Goal: Task Accomplishment & Management: Manage account settings

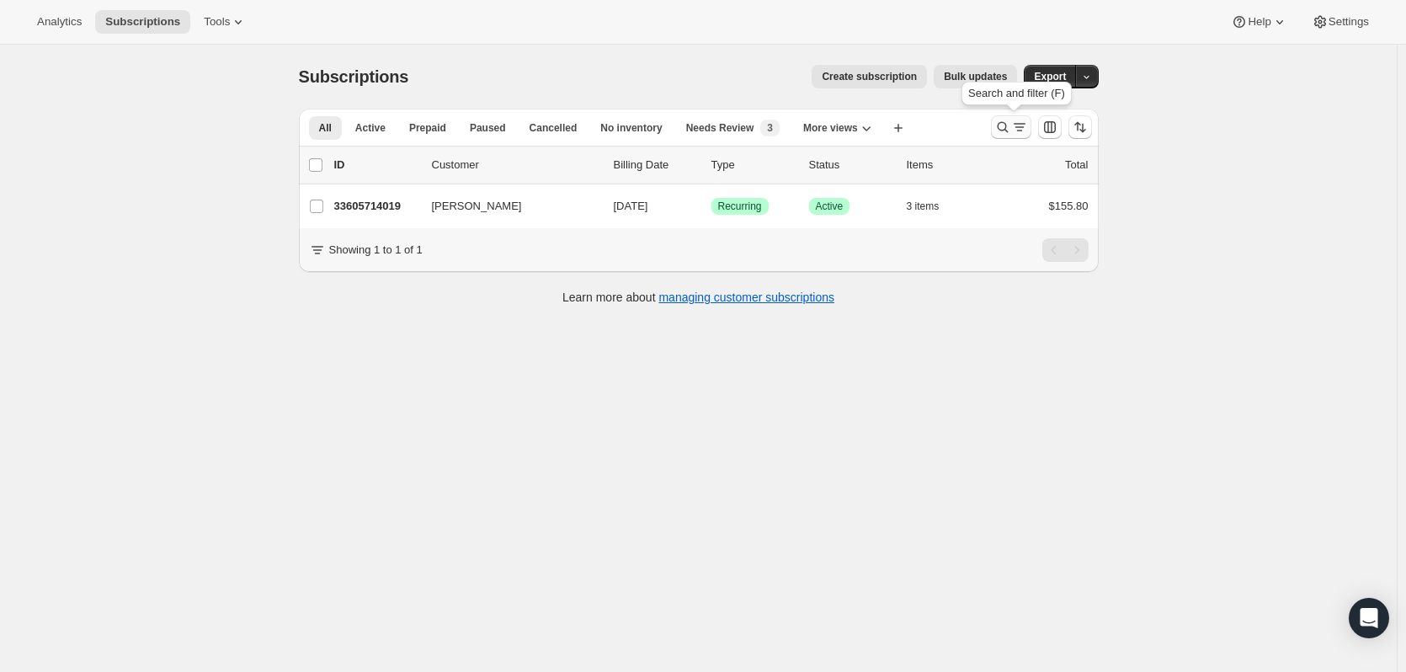
click at [1026, 118] on button "Search and filter results" at bounding box center [1011, 127] width 40 height 24
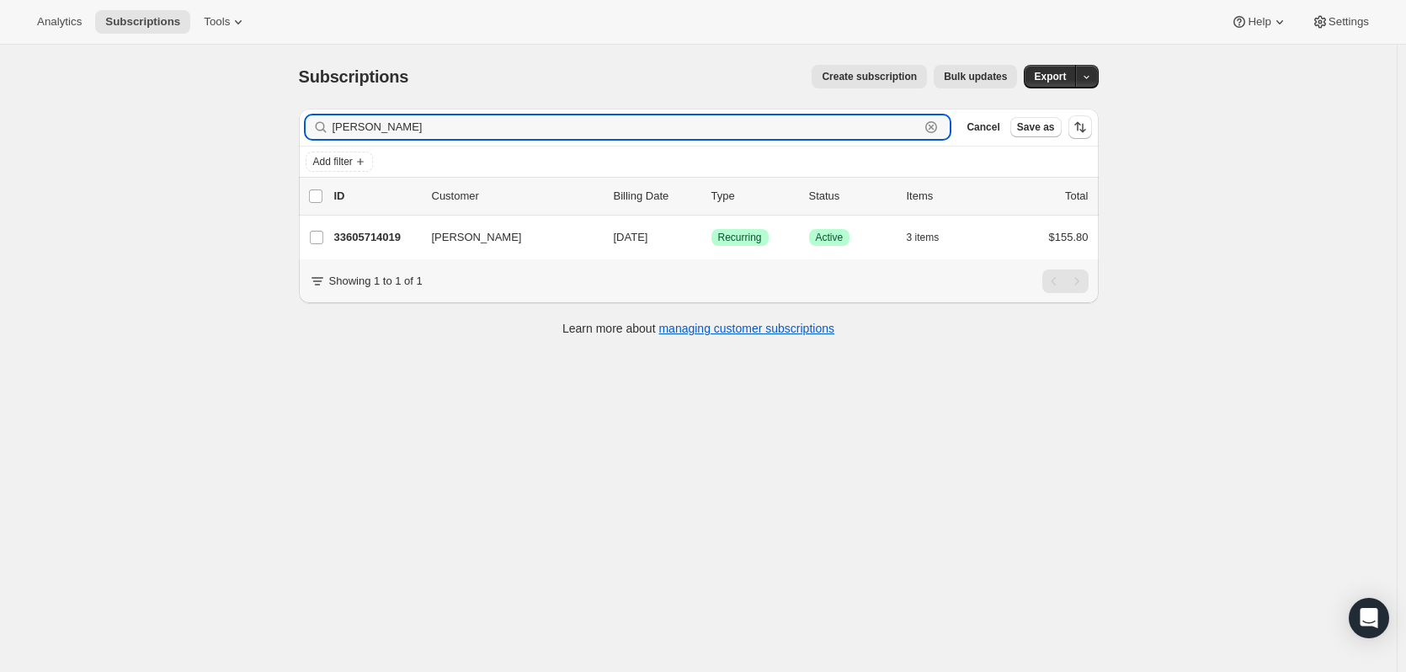
click at [939, 127] on icon "button" at bounding box center [930, 127] width 17 height 17
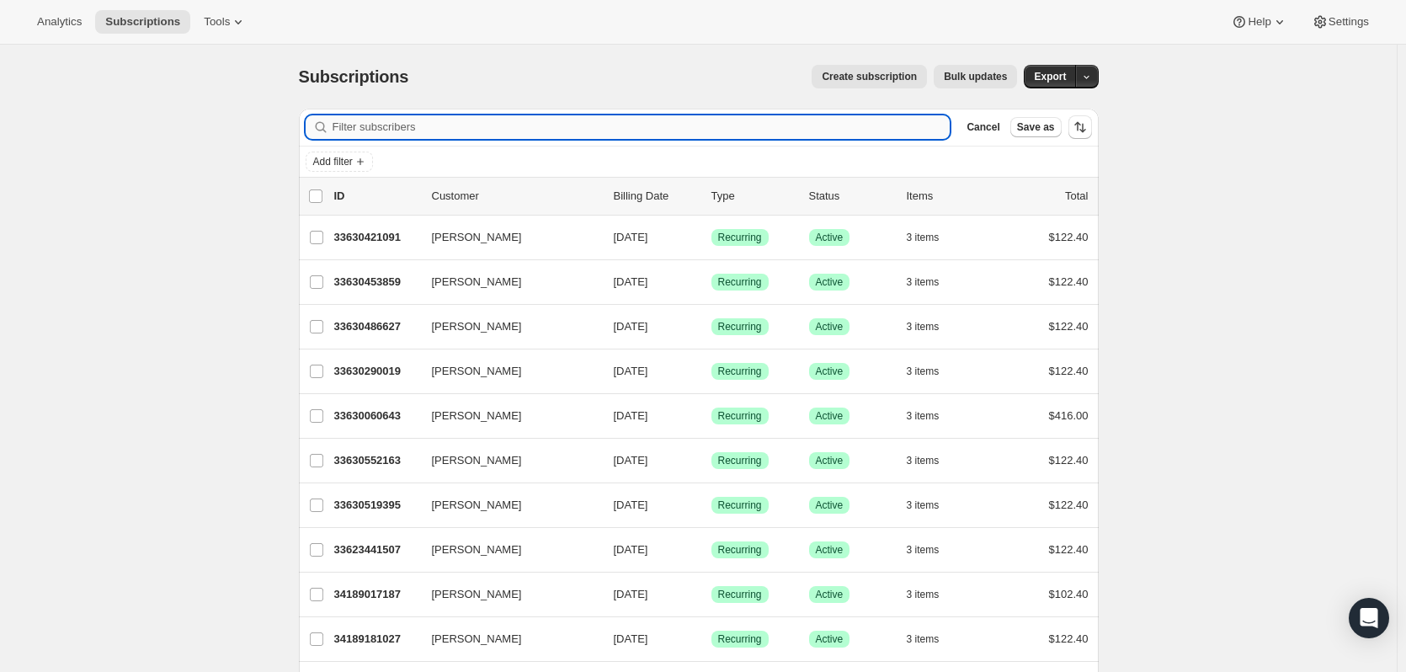
click at [478, 116] on input "Filter subscribers" at bounding box center [641, 127] width 618 height 24
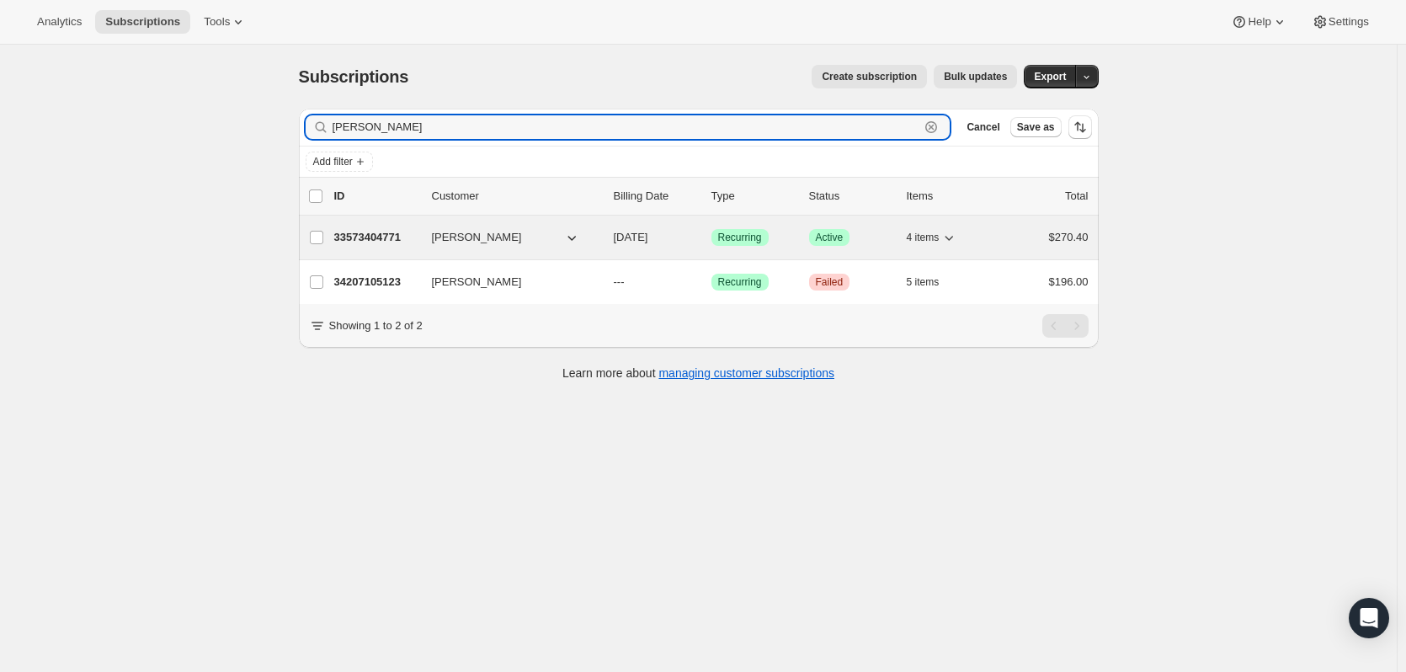
type input "[PERSON_NAME]"
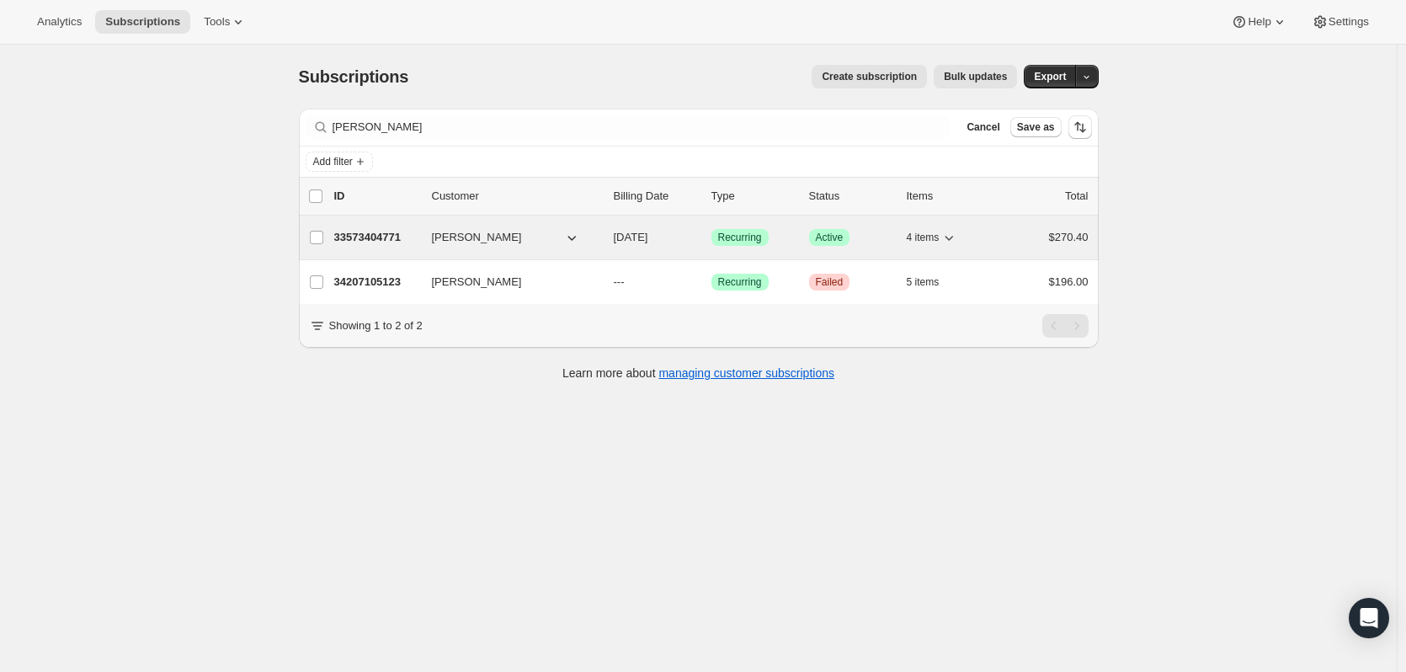
click at [385, 238] on p "33573404771" at bounding box center [376, 237] width 84 height 17
